Goal: Task Accomplishment & Management: Use online tool/utility

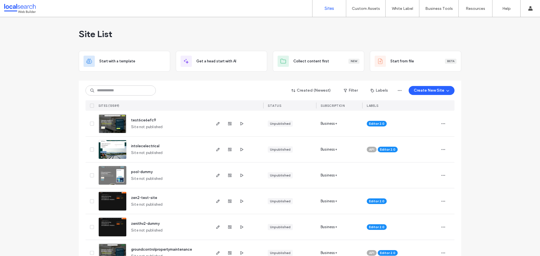
click at [126, 92] on input at bounding box center [120, 90] width 70 height 10
click at [121, 89] on input at bounding box center [120, 90] width 70 height 10
paste input "********"
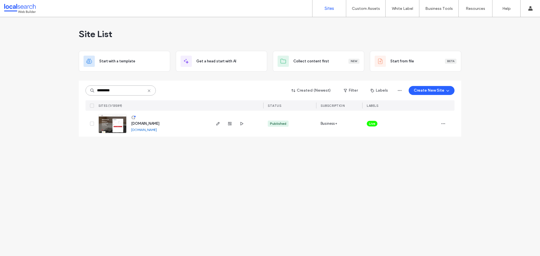
type input "********"
click at [112, 125] on img at bounding box center [113, 133] width 28 height 38
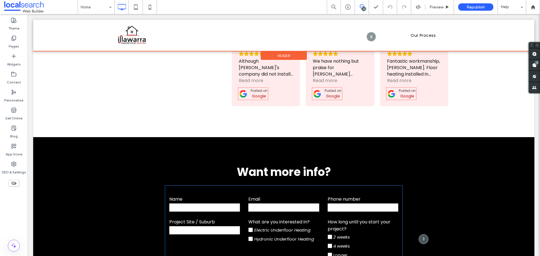
scroll to position [1574, 0]
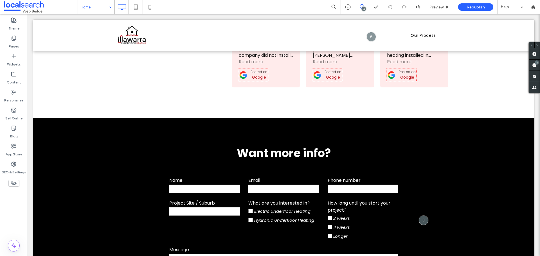
drag, startPoint x: 76, startPoint y: 1, endPoint x: 91, endPoint y: 6, distance: 14.9
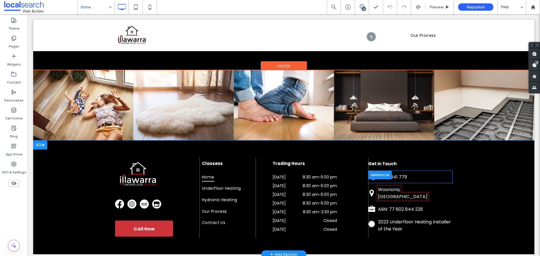
scroll to position [1880, 0]
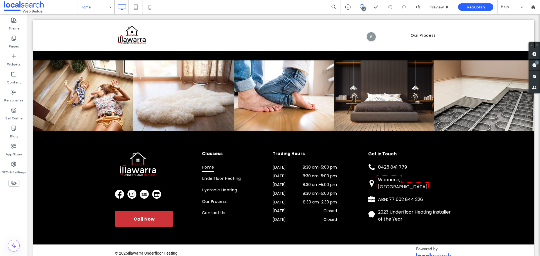
click at [94, 11] on input at bounding box center [95, 7] width 28 height 14
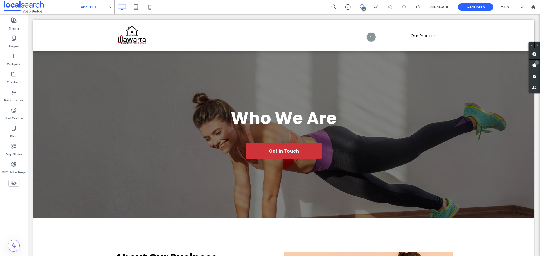
click at [95, 6] on input at bounding box center [95, 7] width 28 height 14
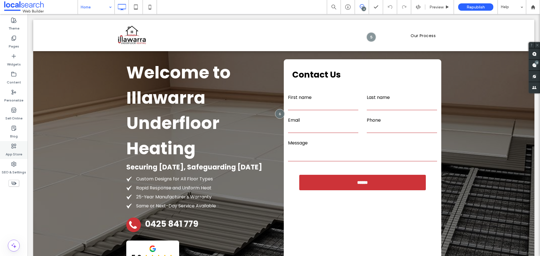
scroll to position [28, 0]
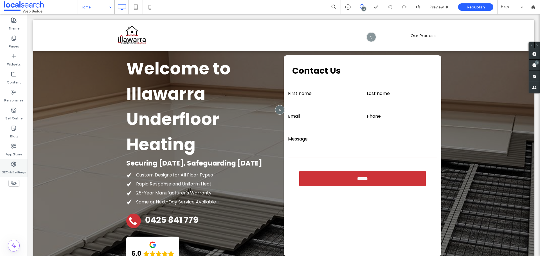
click at [19, 172] on label "SEO & Settings" at bounding box center [14, 171] width 24 height 8
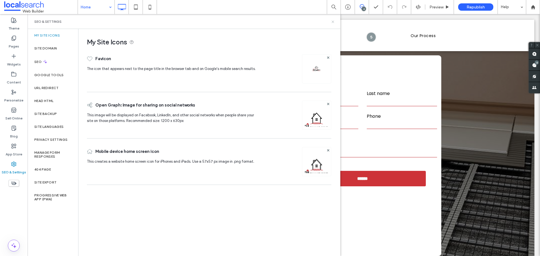
click at [333, 22] on icon at bounding box center [333, 22] width 4 height 4
